Goal: Task Accomplishment & Management: Use online tool/utility

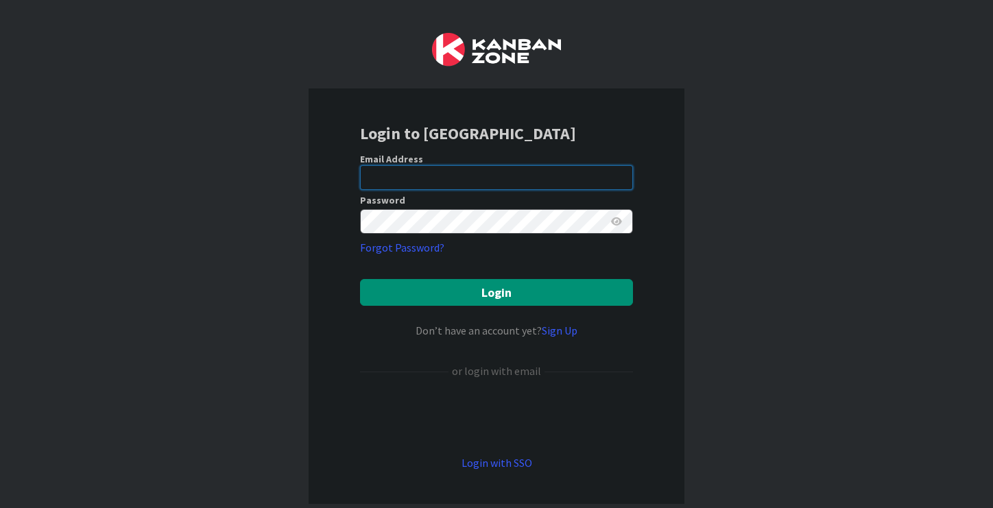
click at [511, 171] on input "email" at bounding box center [496, 177] width 273 height 25
type input "[EMAIL_ADDRESS][DOMAIN_NAME]"
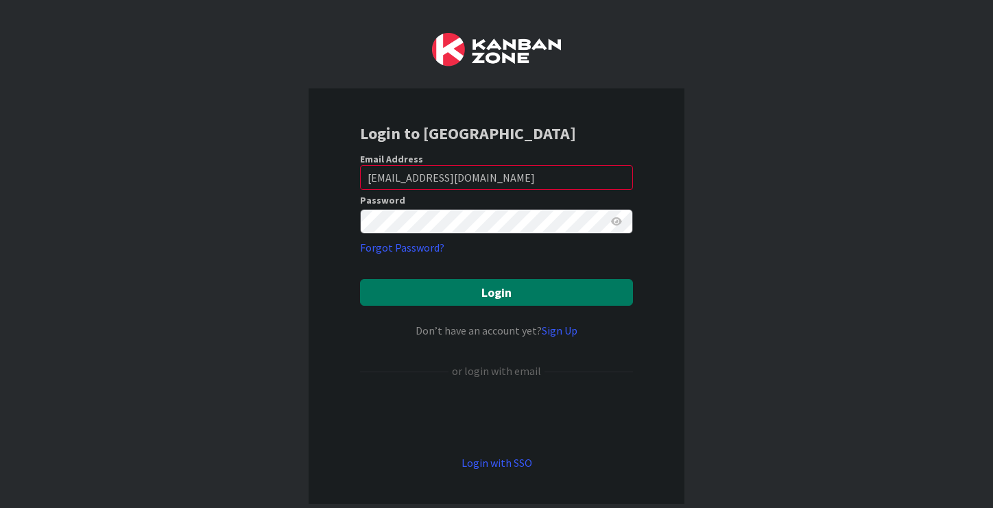
click at [536, 293] on button "Login" at bounding box center [496, 292] width 273 height 27
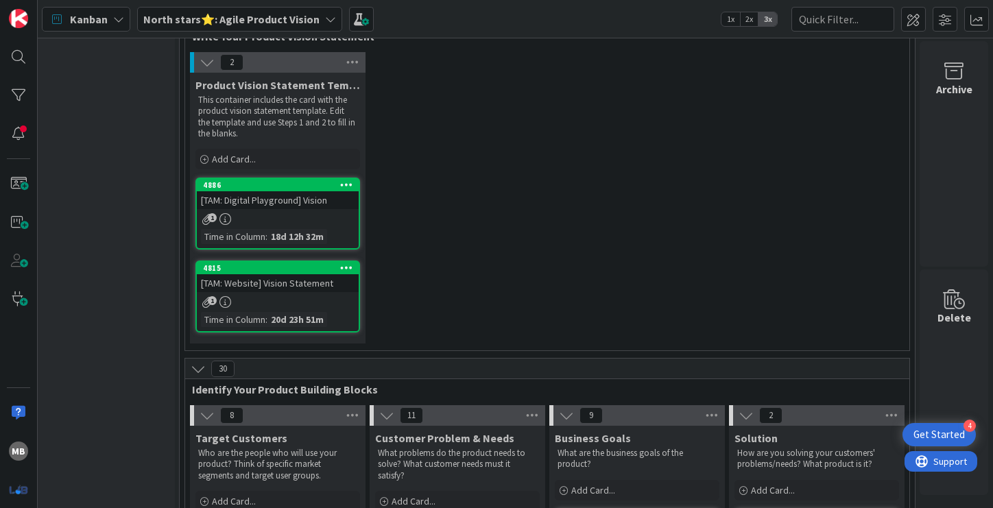
scroll to position [38, 223]
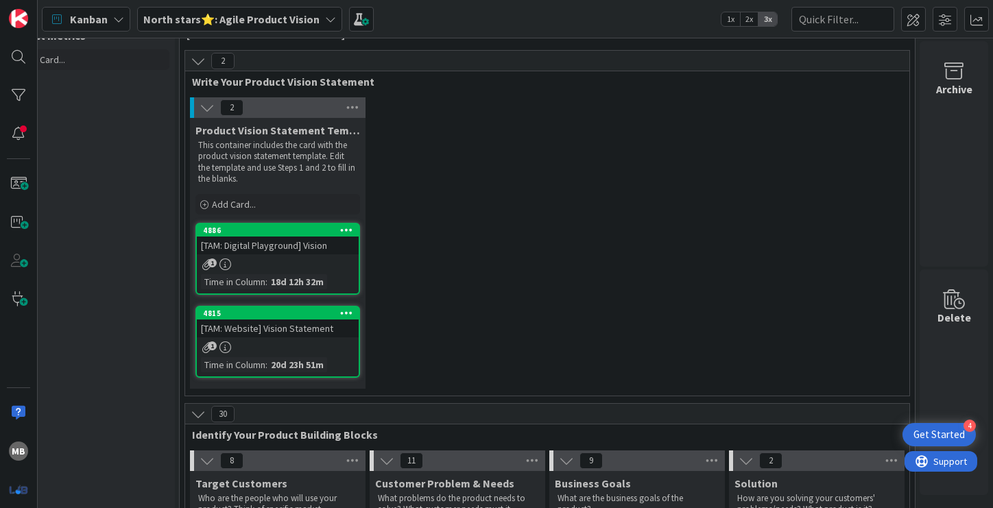
click at [280, 26] on span "North stars⭐: Agile Product Vision" at bounding box center [231, 19] width 176 height 16
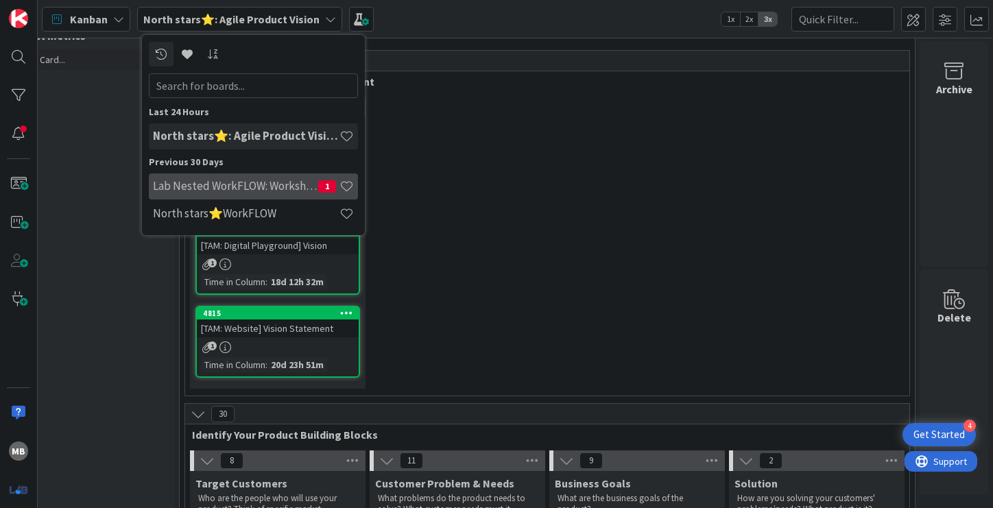
click at [267, 190] on h4 "Lab Nested WorkFLOW: Workshop" at bounding box center [235, 186] width 165 height 14
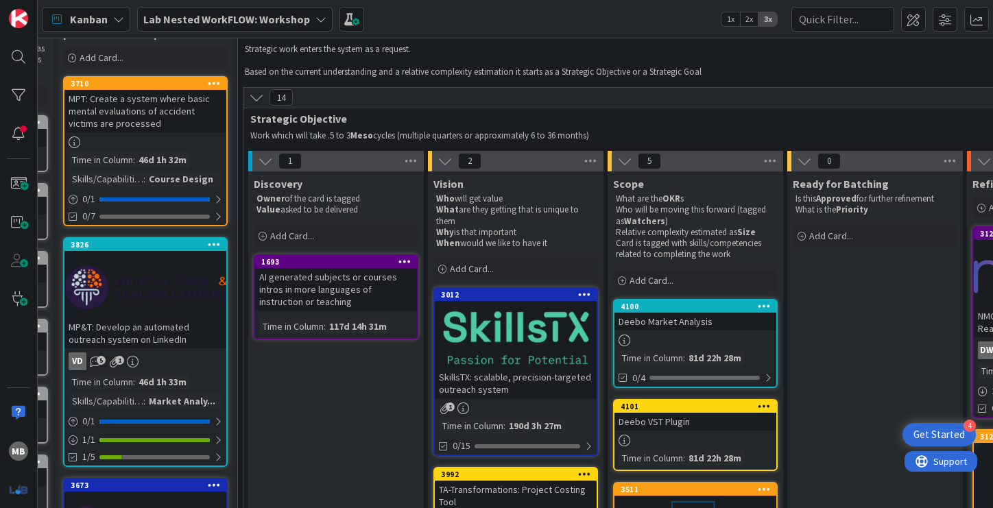
scroll to position [24, 165]
